Goal: Information Seeking & Learning: Understand process/instructions

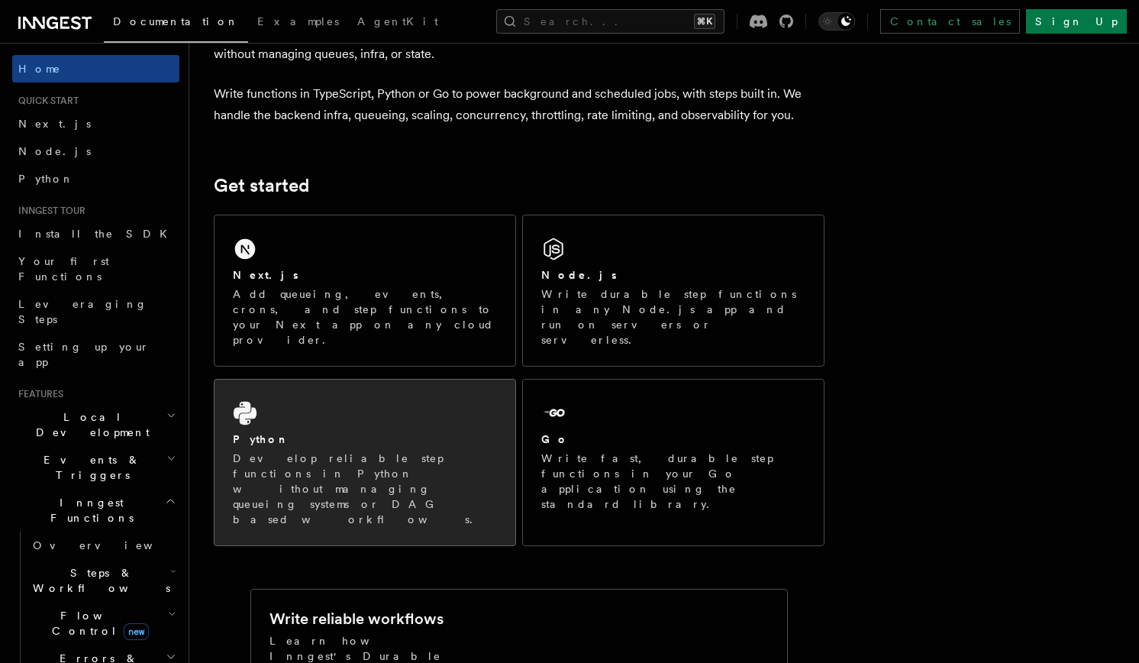
scroll to position [105, 0]
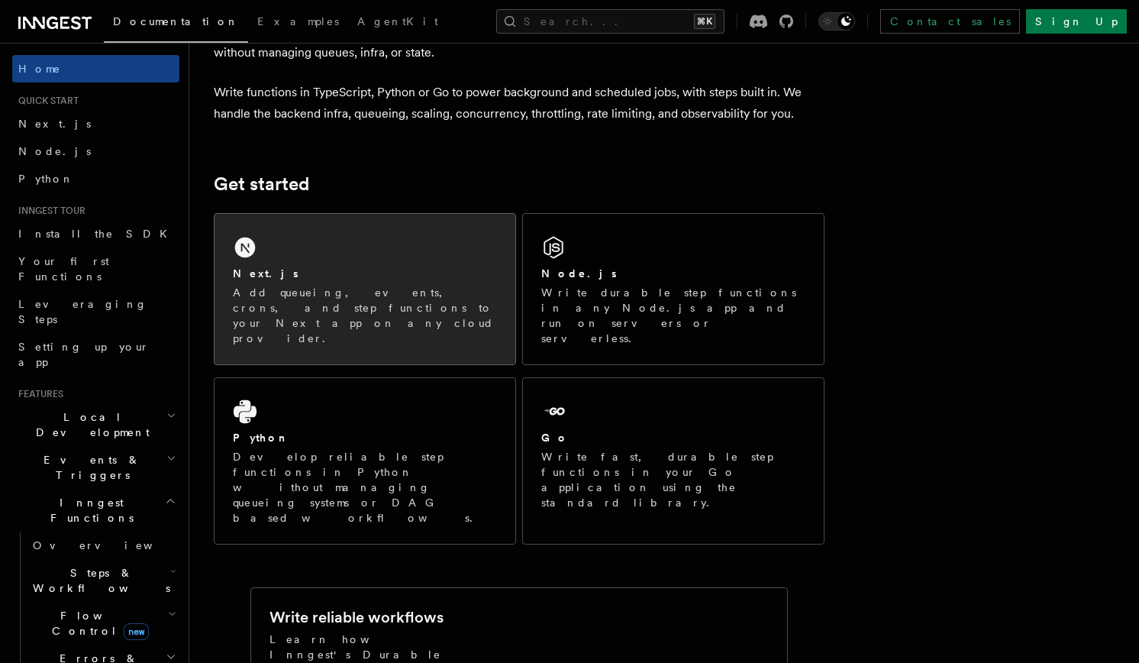
click at [369, 285] on p "Add queueing, events, crons, and step functions to your Next app on any cloud p…" at bounding box center [365, 315] width 264 height 61
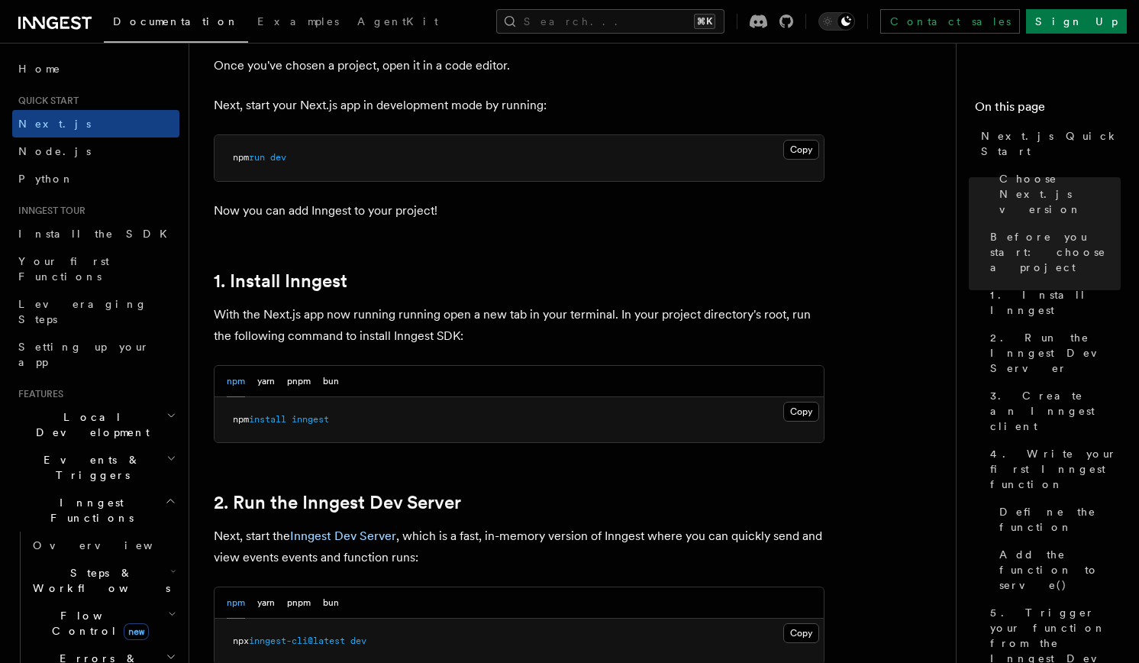
scroll to position [642, 0]
click at [333, 381] on button "bun" at bounding box center [331, 380] width 16 height 31
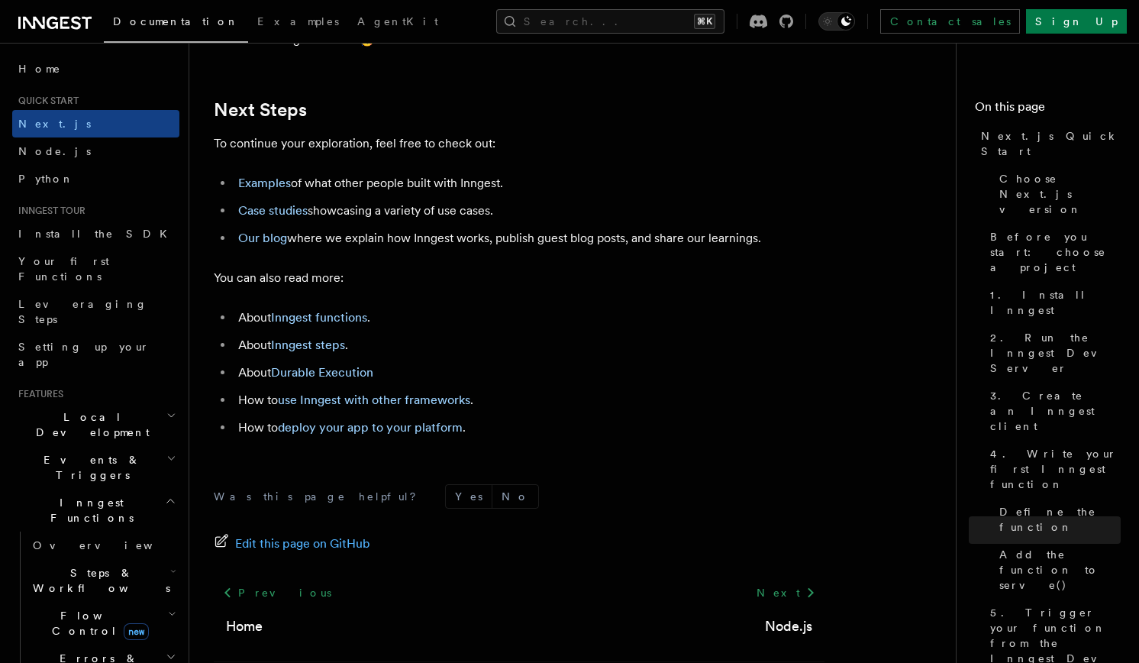
scroll to position [9246, 0]
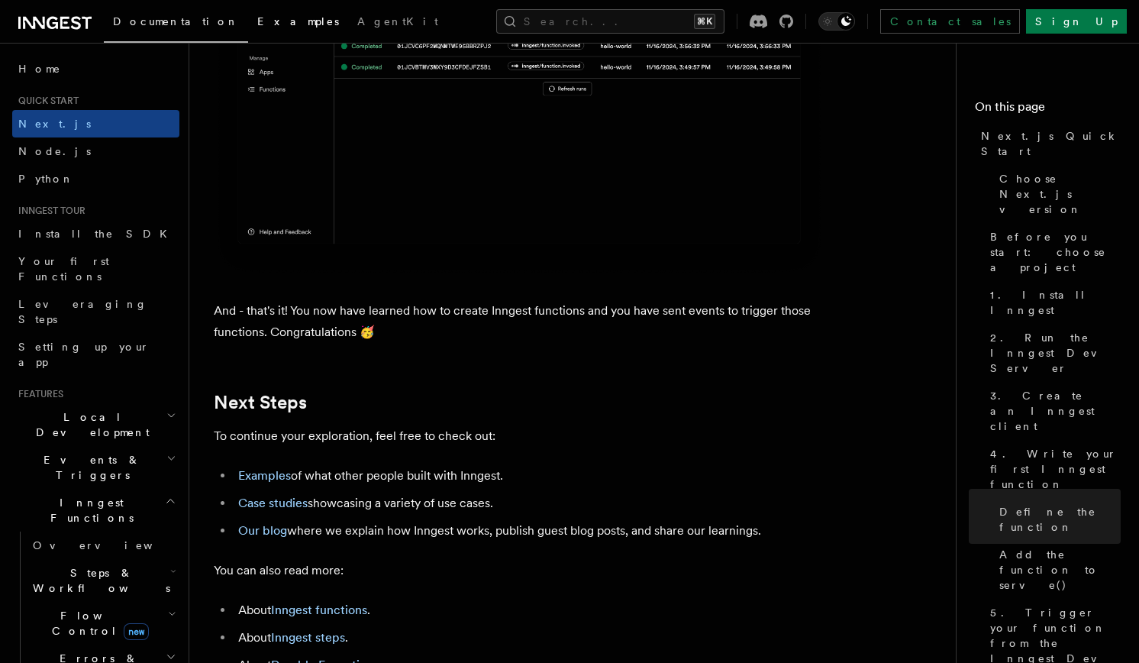
click at [257, 18] on span "Examples" at bounding box center [298, 21] width 82 height 12
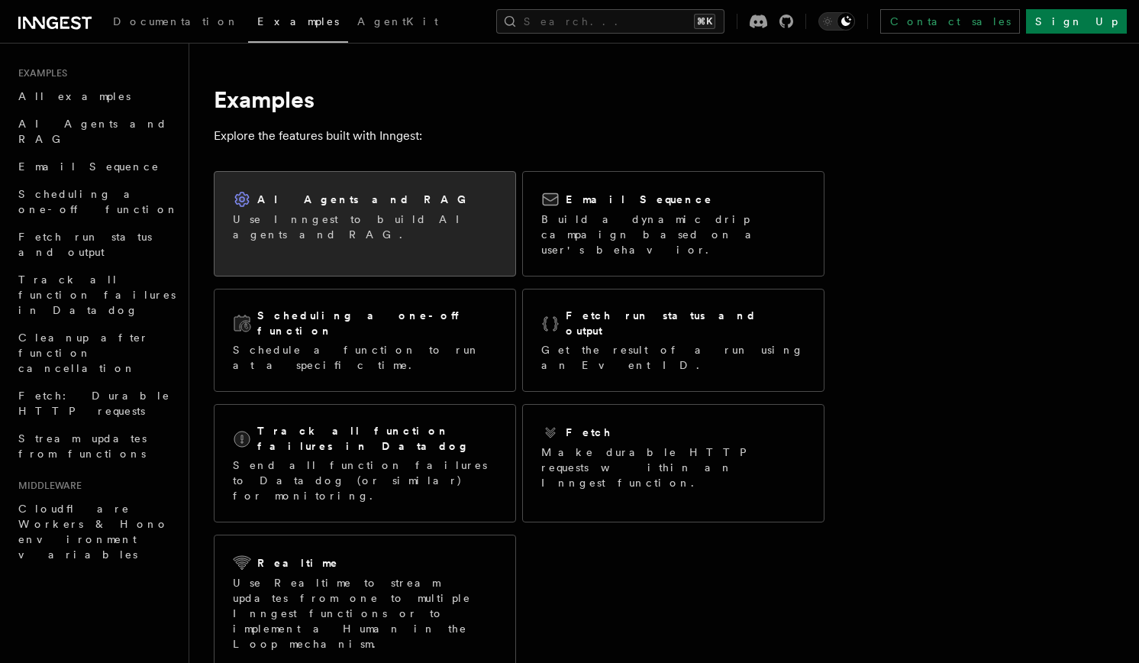
click at [314, 236] on div "AI Agents and RAG Use Inngest to build AI agents and RAG." at bounding box center [365, 216] width 301 height 89
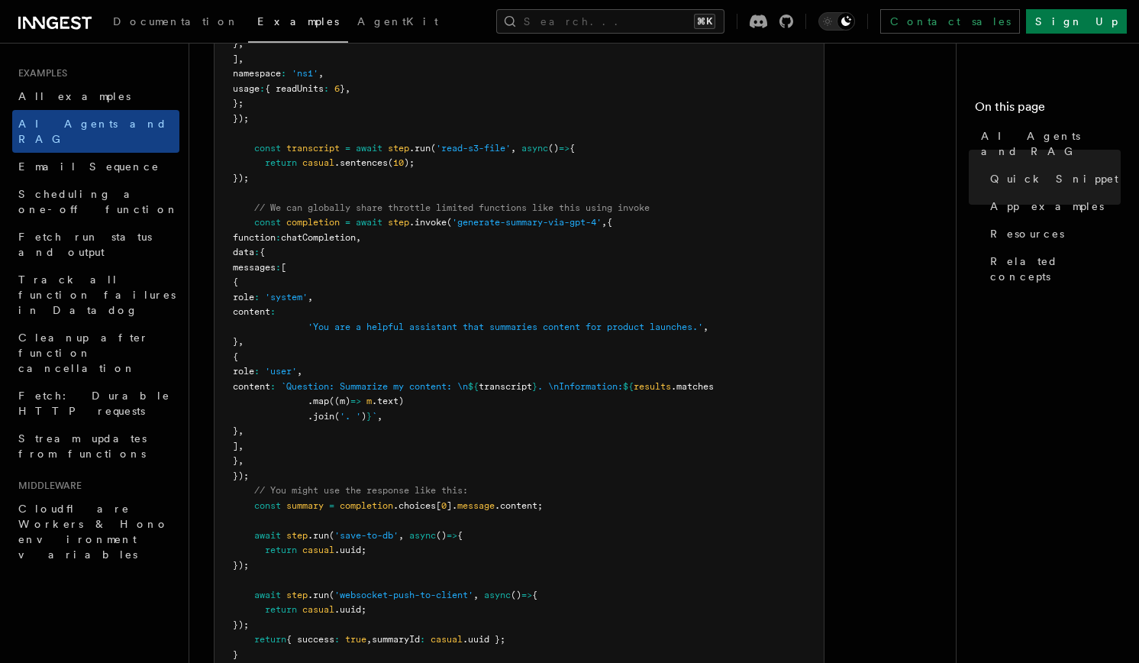
scroll to position [727, 0]
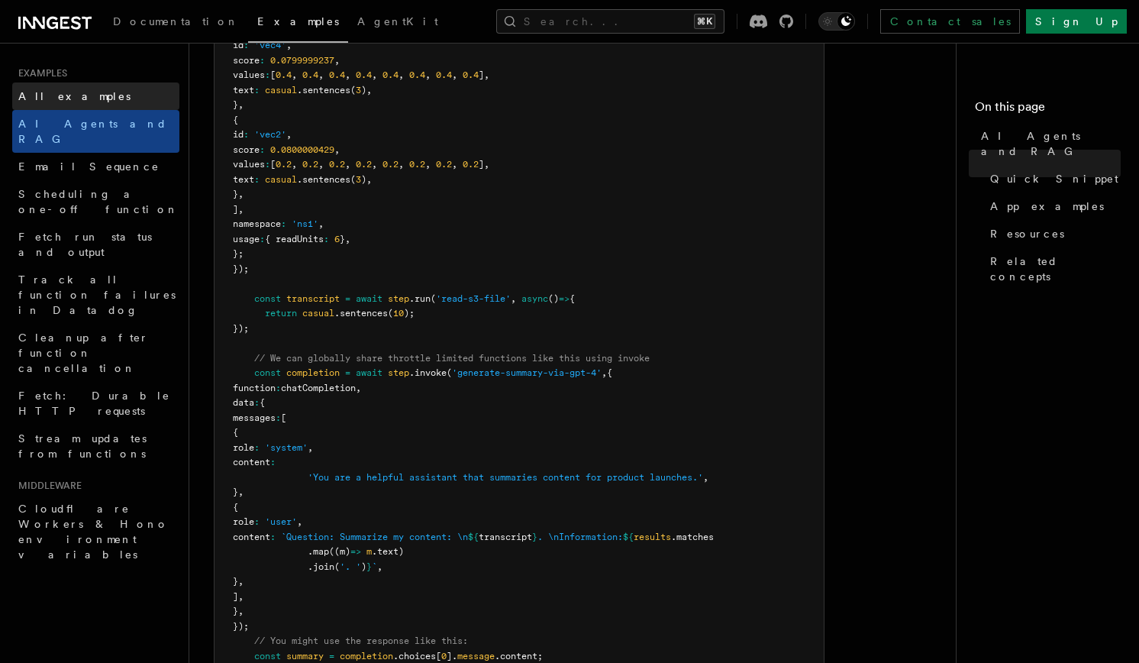
click at [59, 104] on link "All examples" at bounding box center [95, 95] width 167 height 27
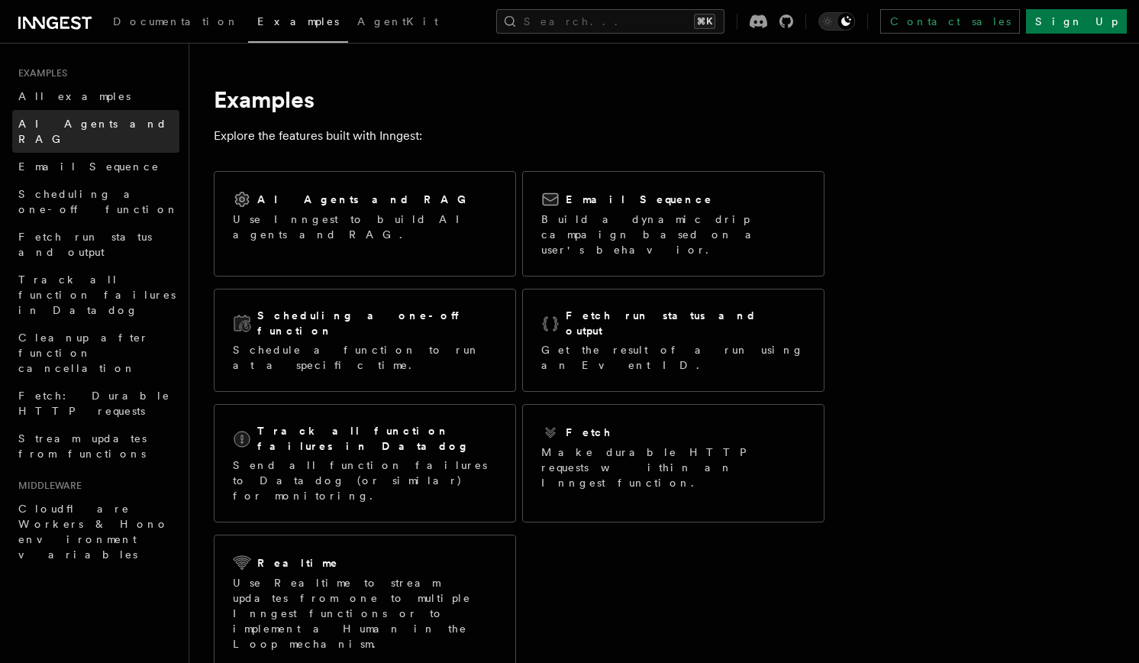
click at [63, 132] on link "AI Agents and RAG" at bounding box center [95, 131] width 167 height 43
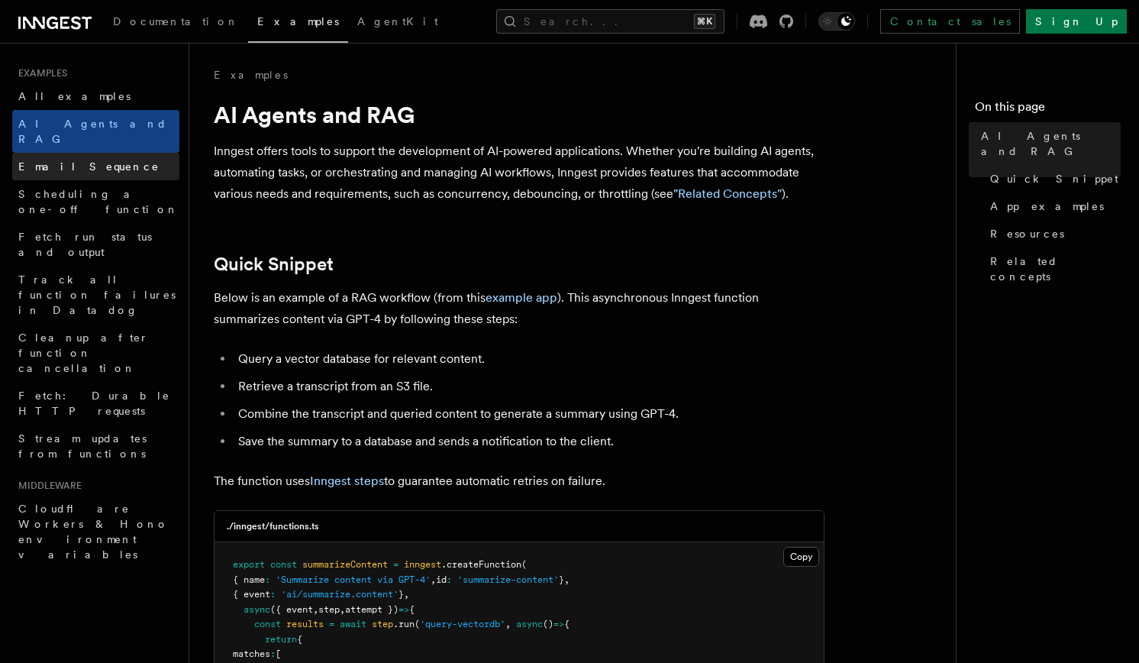
click at [63, 160] on span "Email Sequence" at bounding box center [88, 166] width 141 height 12
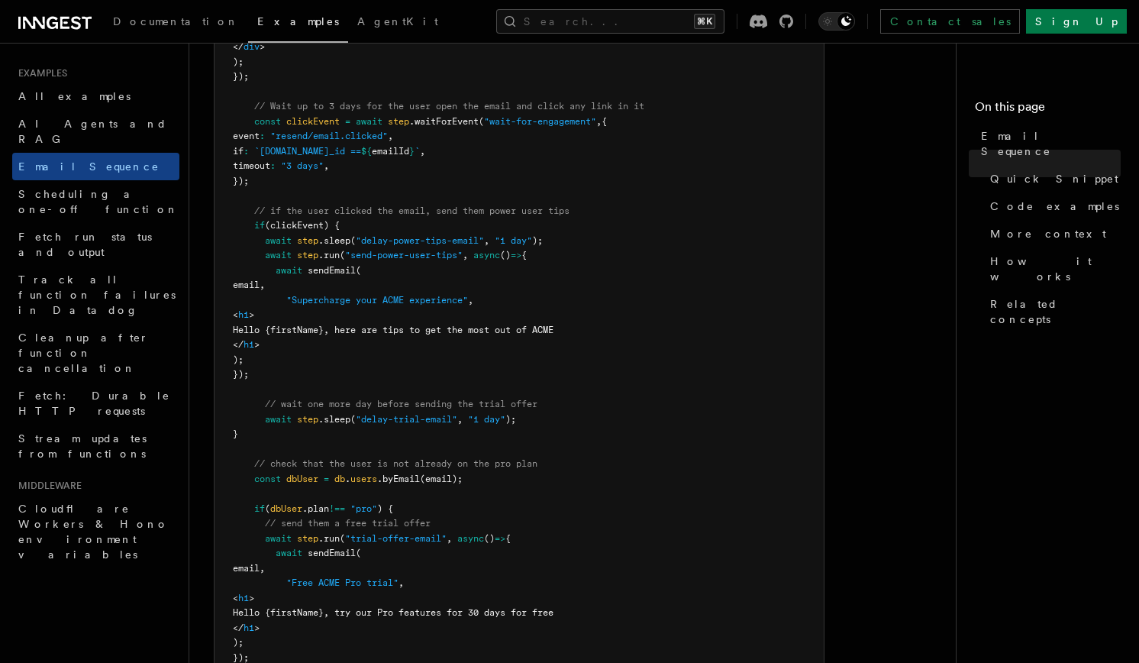
scroll to position [947, 0]
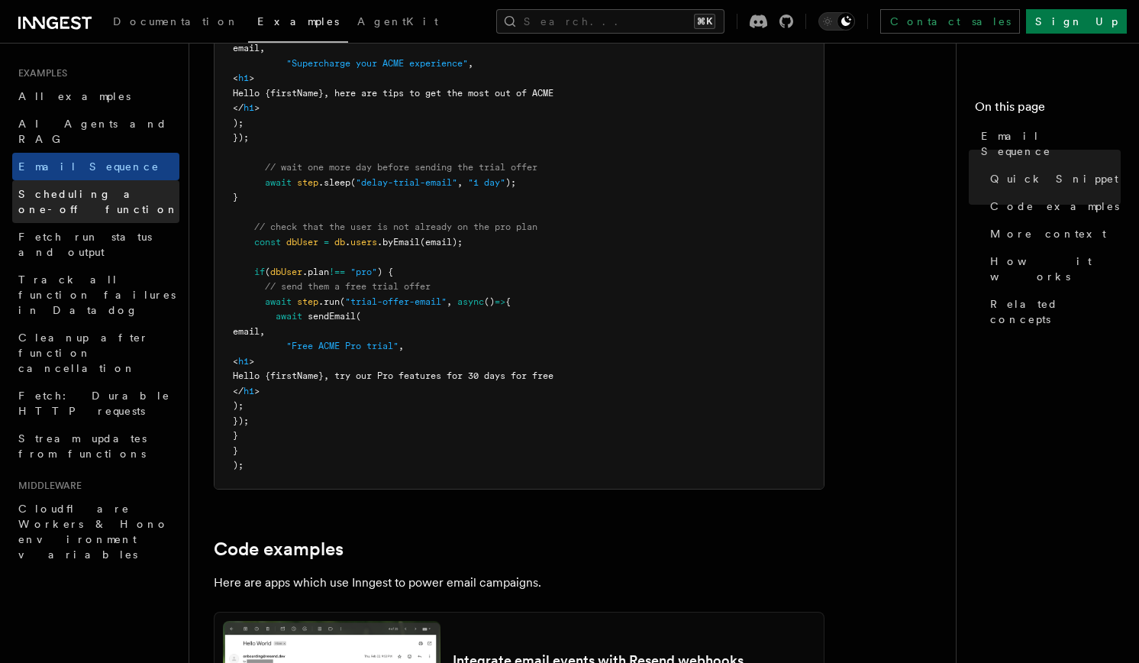
click at [85, 188] on span "Scheduling a one-off function" at bounding box center [98, 201] width 160 height 27
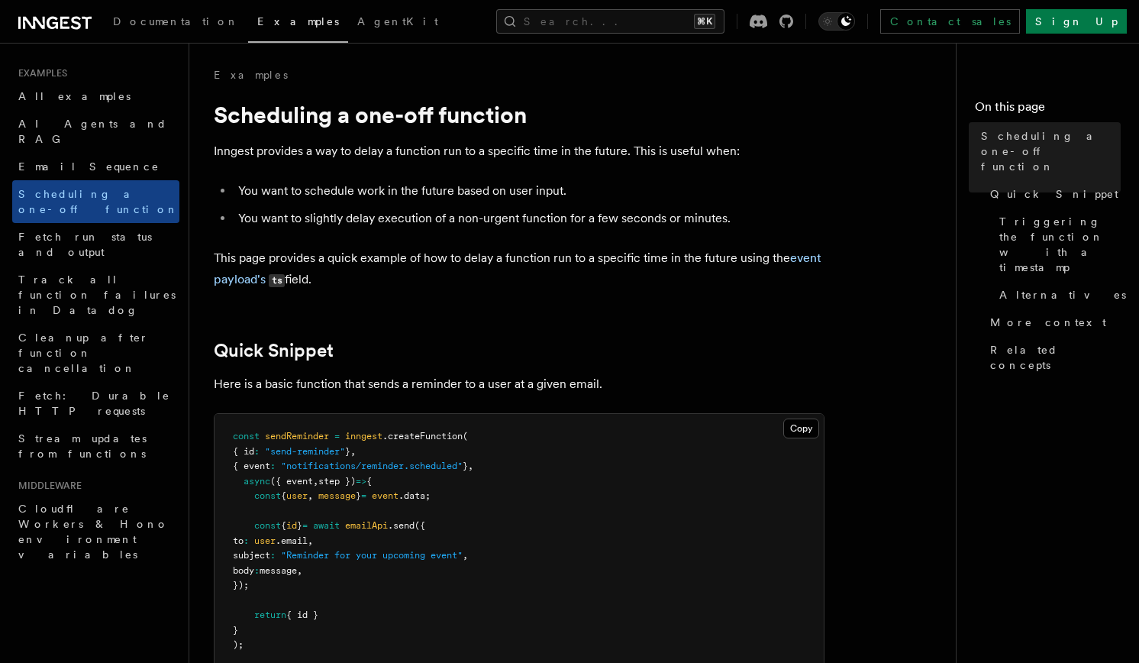
scroll to position [947, 0]
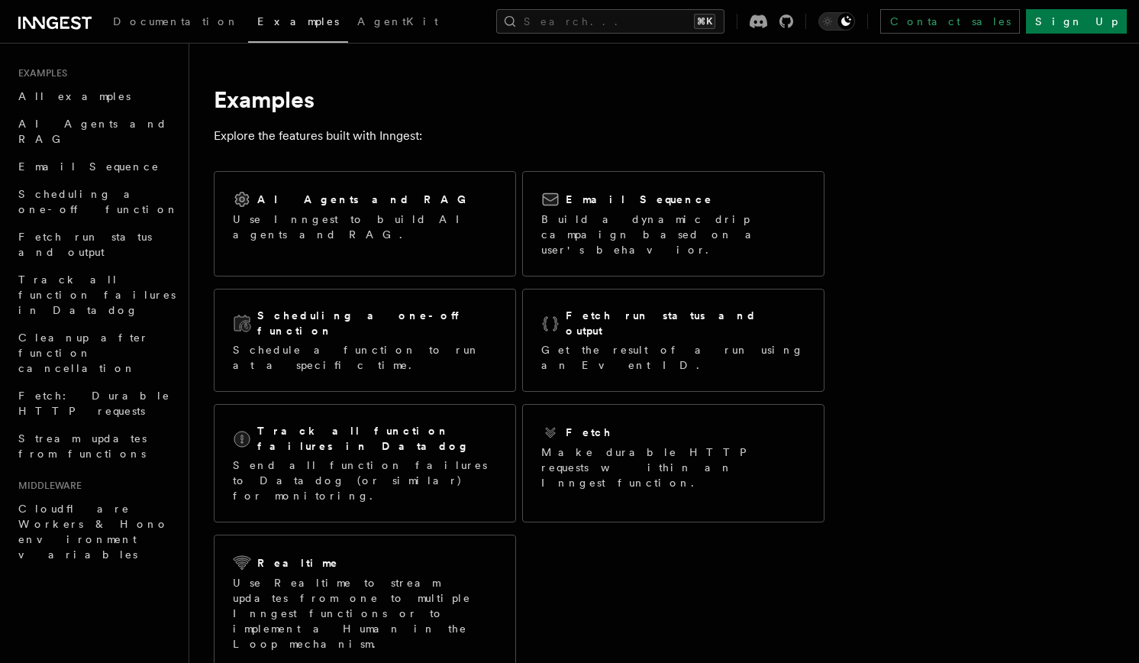
scroll to position [727, 0]
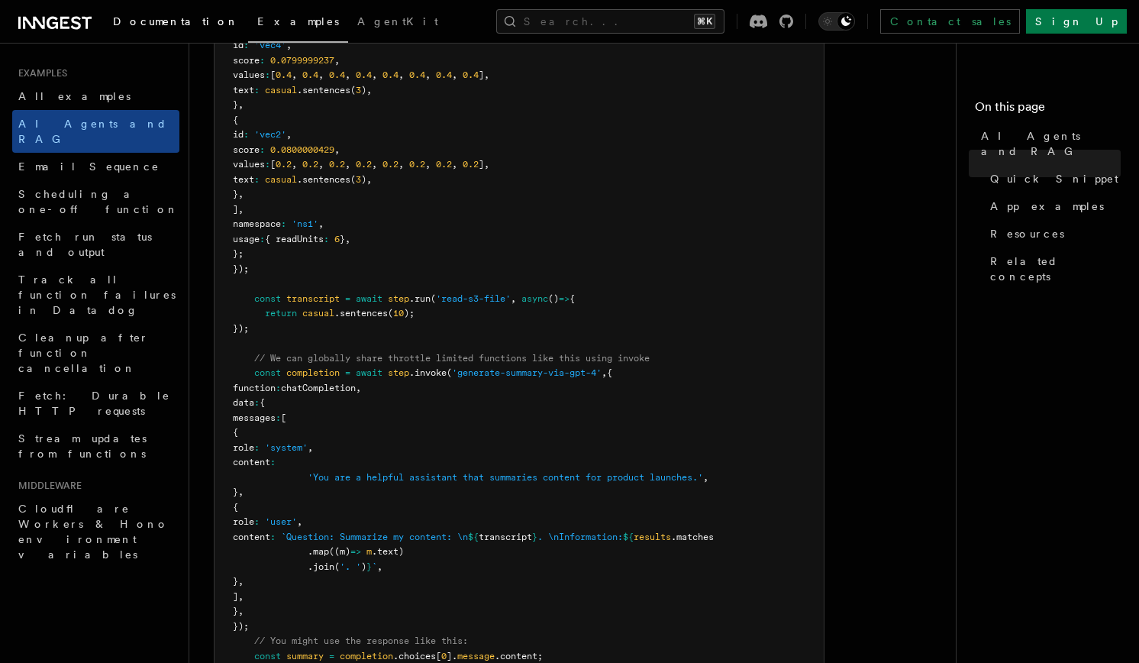
click at [156, 24] on span "Documentation" at bounding box center [176, 21] width 126 height 12
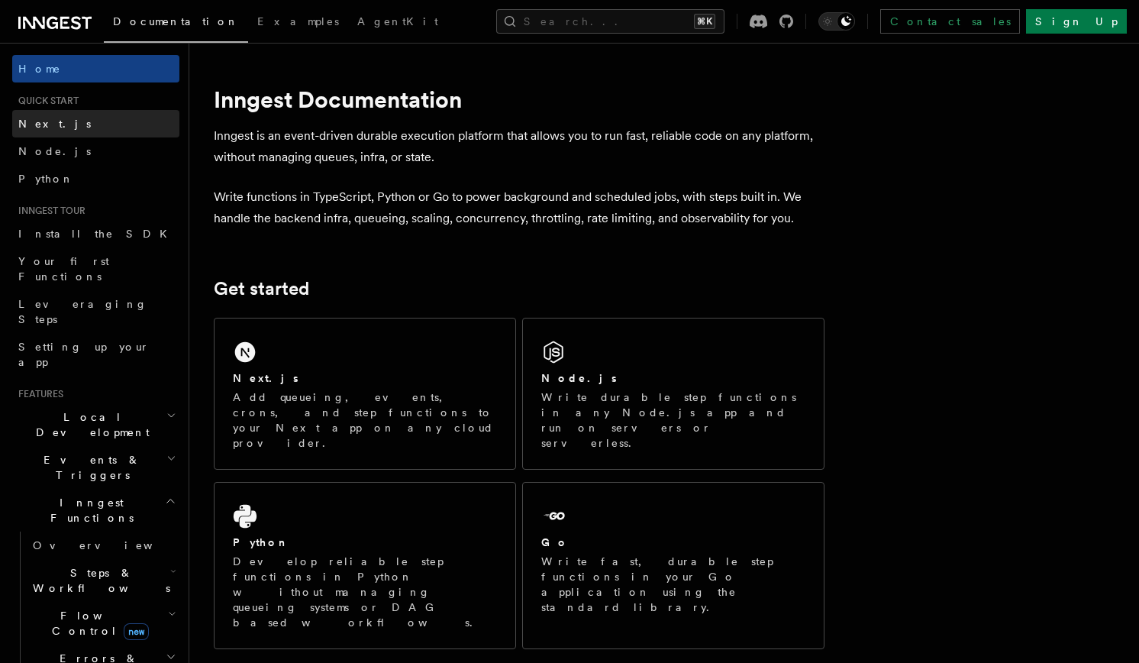
click at [90, 122] on link "Next.js" at bounding box center [95, 123] width 167 height 27
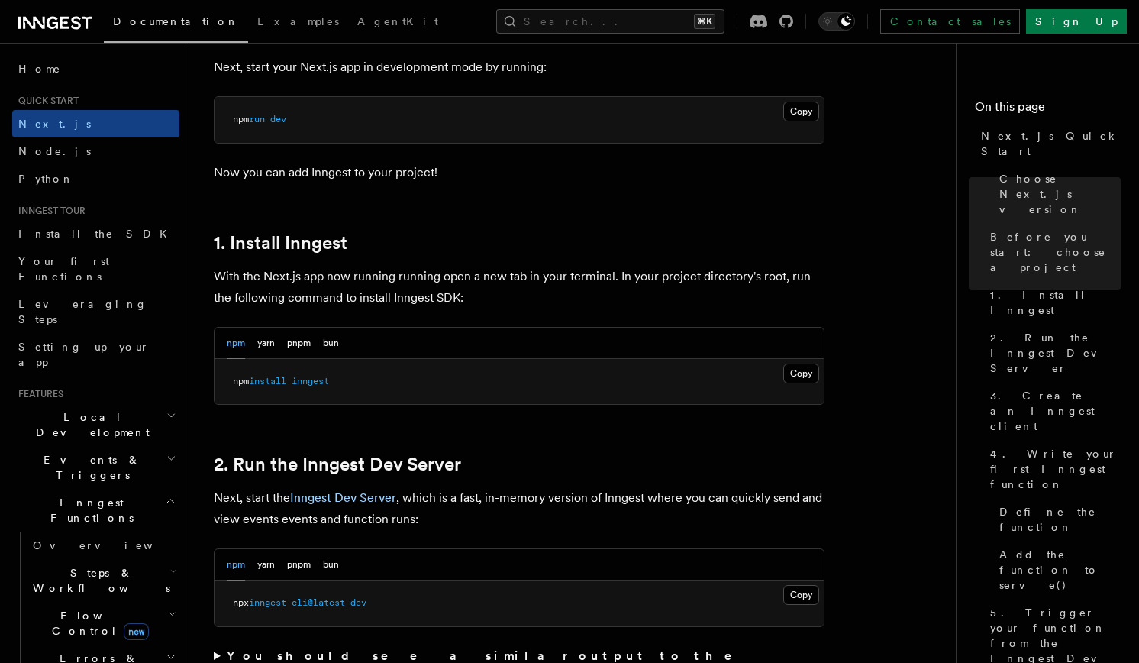
scroll to position [683, 0]
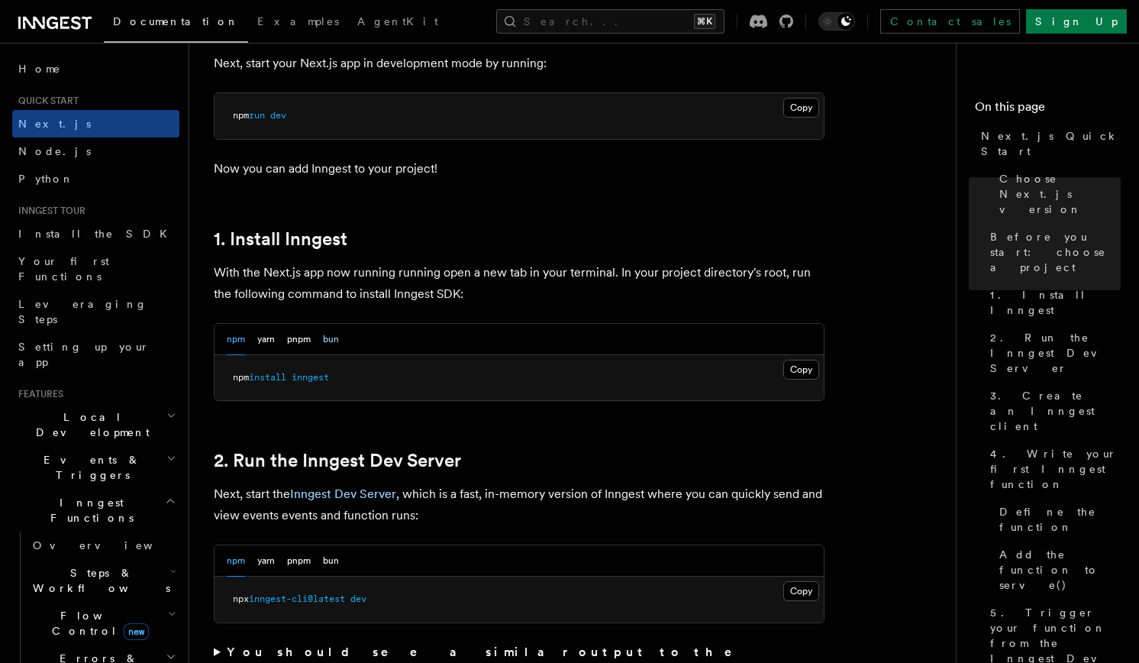
click at [335, 348] on button "bun" at bounding box center [331, 339] width 16 height 31
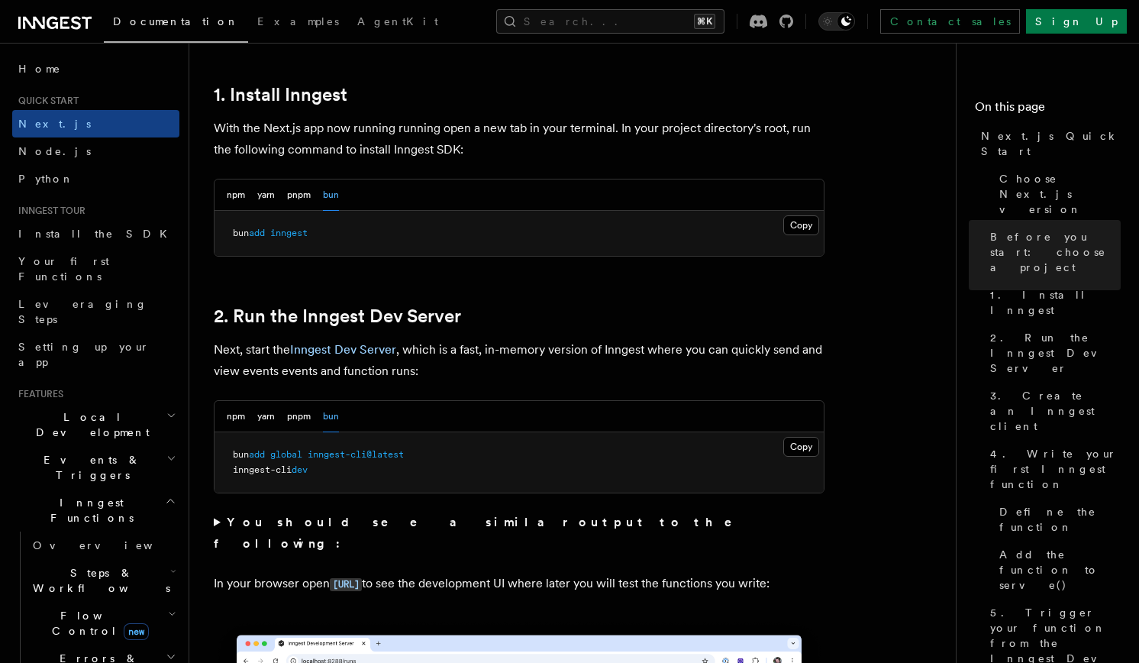
scroll to position [816, 0]
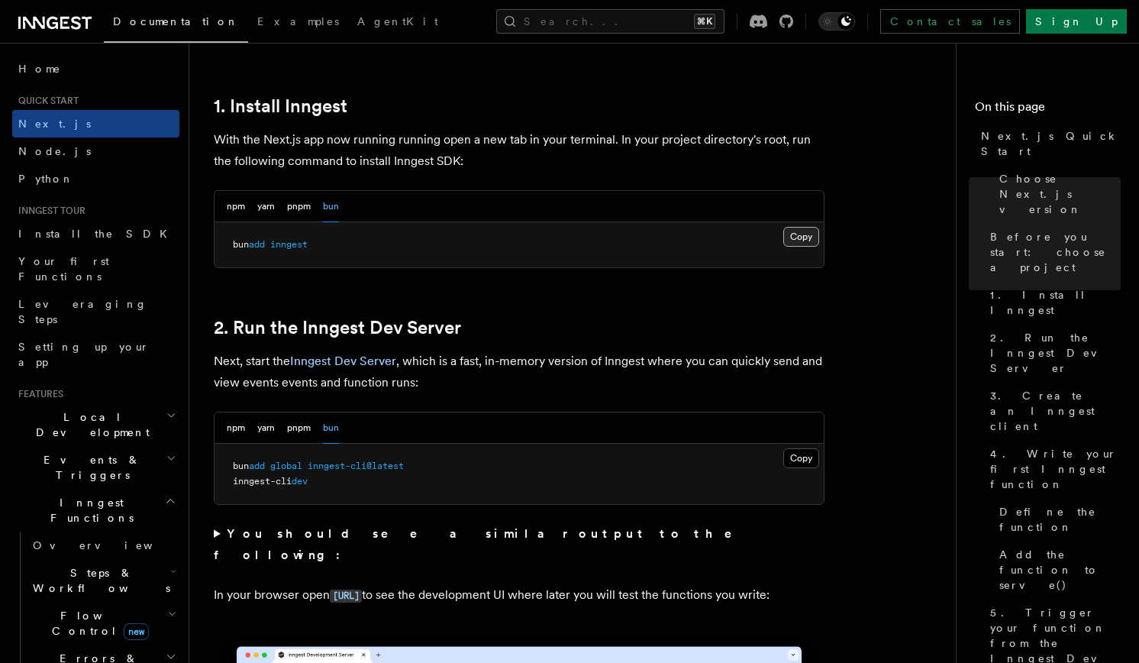
click at [800, 240] on button "Copy Copied" at bounding box center [801, 237] width 36 height 20
click at [807, 460] on button "Copy Copied" at bounding box center [801, 458] width 36 height 20
